Goal: Task Accomplishment & Management: Use online tool/utility

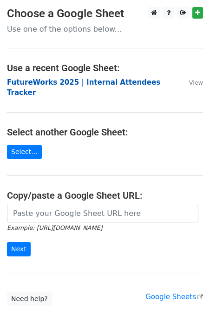
click at [63, 82] on strong "FutureWorks 2025 | Internal Attendees Tracker" at bounding box center [84, 87] width 154 height 19
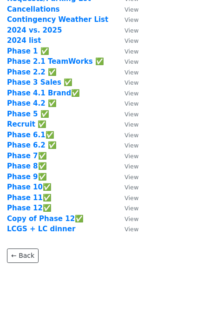
scroll to position [89, 0]
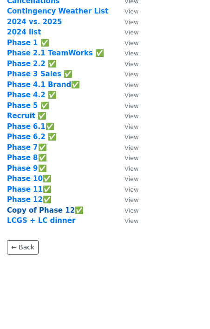
click at [59, 211] on strong "Copy of Phase 12✅" at bounding box center [45, 210] width 77 height 8
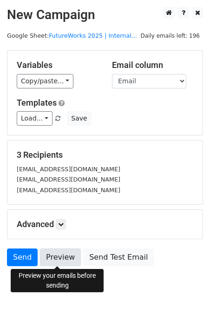
click at [71, 256] on link "Preview" at bounding box center [60, 257] width 41 height 18
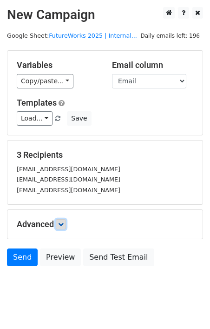
click at [60, 228] on link at bounding box center [61, 224] width 10 height 10
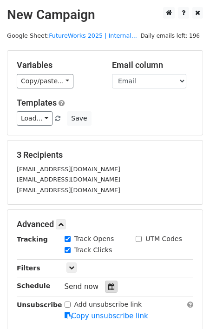
click at [108, 286] on icon at bounding box center [111, 286] width 6 height 7
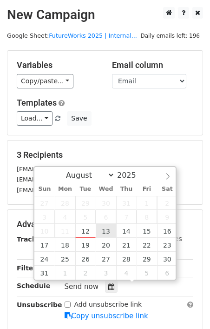
type input "2025-08-13 12:00"
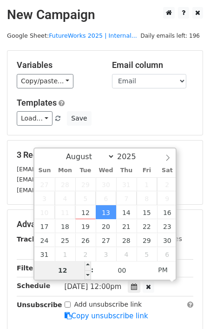
type input "8"
type input "2025-08-13 08:00"
type input "08"
click at [167, 273] on span "PM" at bounding box center [163, 270] width 26 height 19
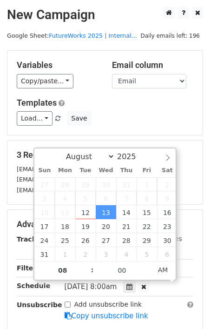
click at [51, 317] on div "Unsubscribe" at bounding box center [34, 310] width 48 height 21
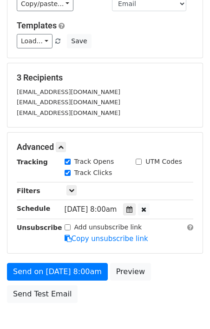
scroll to position [84, 0]
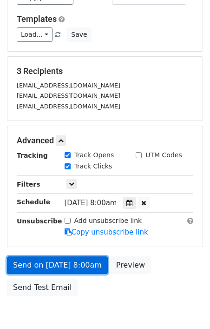
click at [62, 264] on link "Send on Aug 13 at 8:00am" at bounding box center [57, 265] width 101 height 18
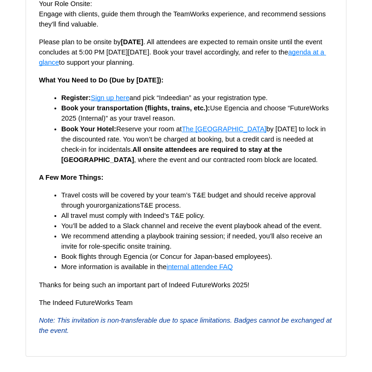
scroll to position [1794, 0]
